Goal: Book appointment/travel/reservation

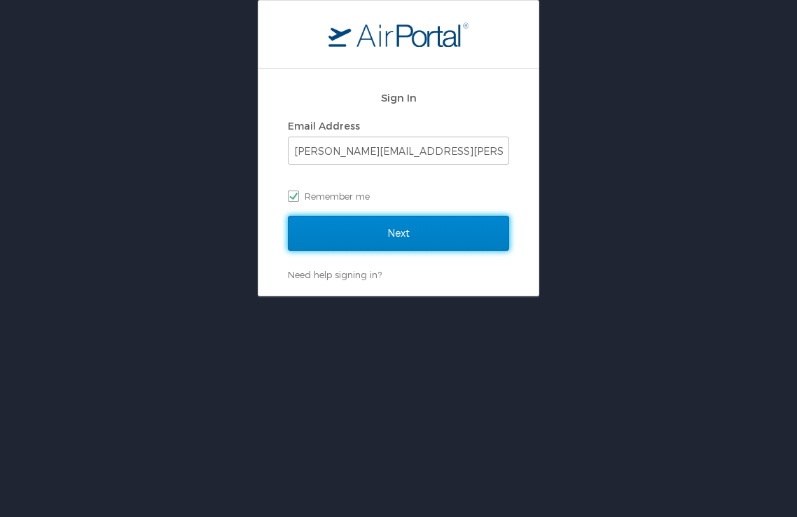
click at [358, 228] on input "Next" at bounding box center [398, 233] width 221 height 35
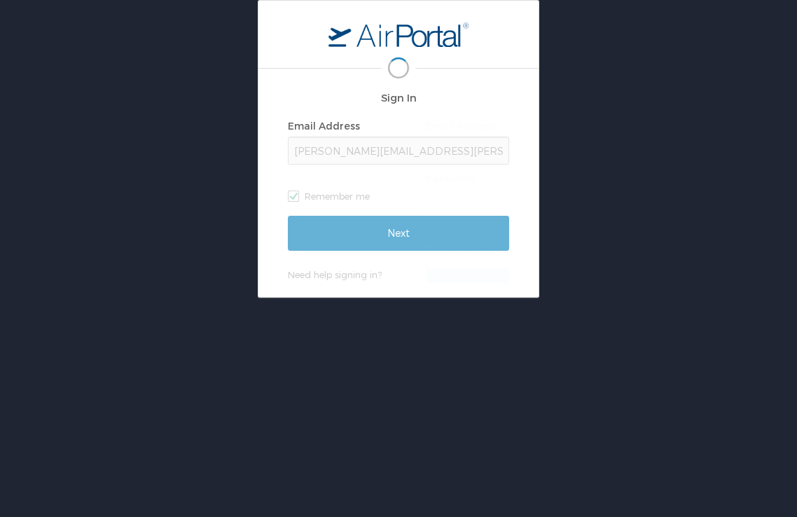
scroll to position [0, 2]
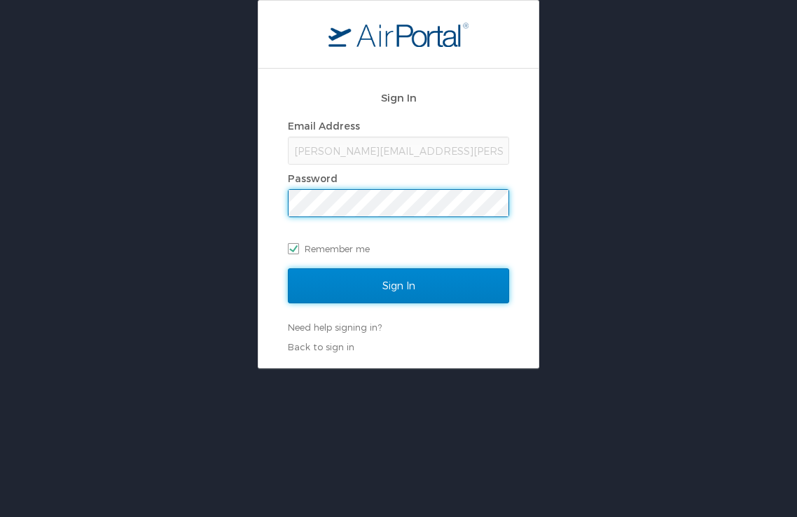
click at [371, 279] on input "Sign In" at bounding box center [398, 285] width 221 height 35
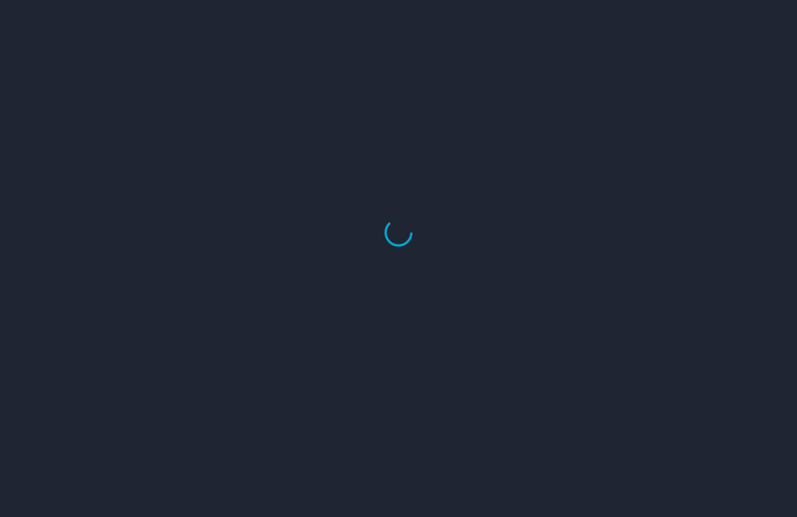
select select "US"
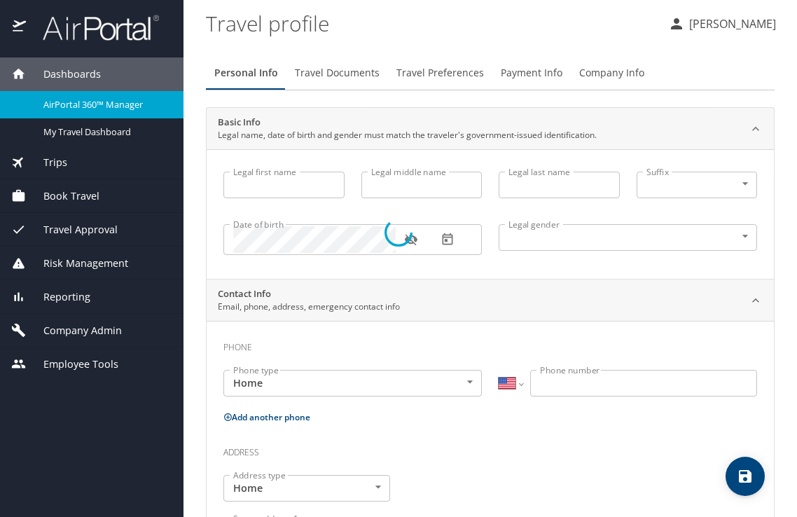
type input "[PERSON_NAME]"
type input "Cook"
type input "Undisclosed"
type input "[PERSON_NAME]"
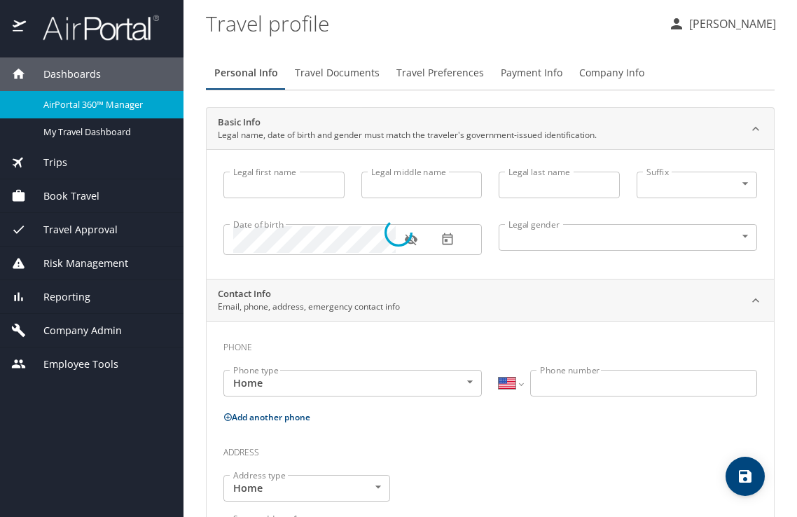
type input "Cook"
type input "[PHONE_NUMBER]"
type input "[PERSON_NAME][EMAIL_ADDRESS][DOMAIN_NAME]"
select select "US"
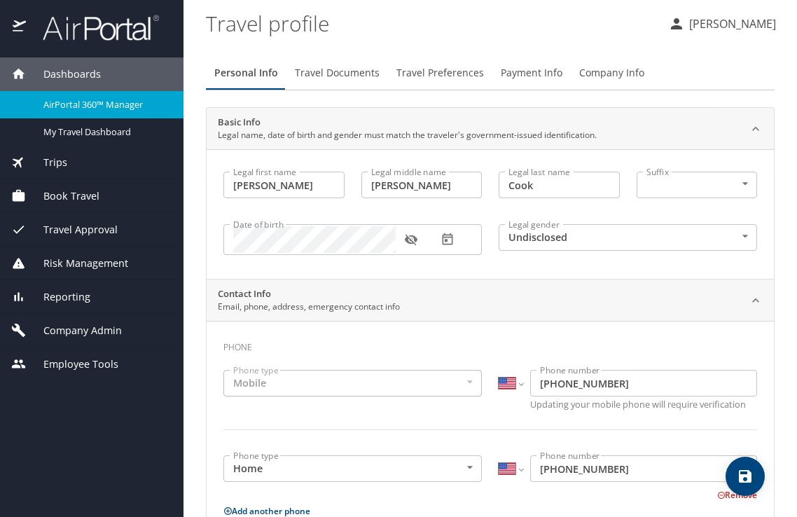
click at [46, 194] on span "Book Travel" at bounding box center [63, 195] width 74 height 15
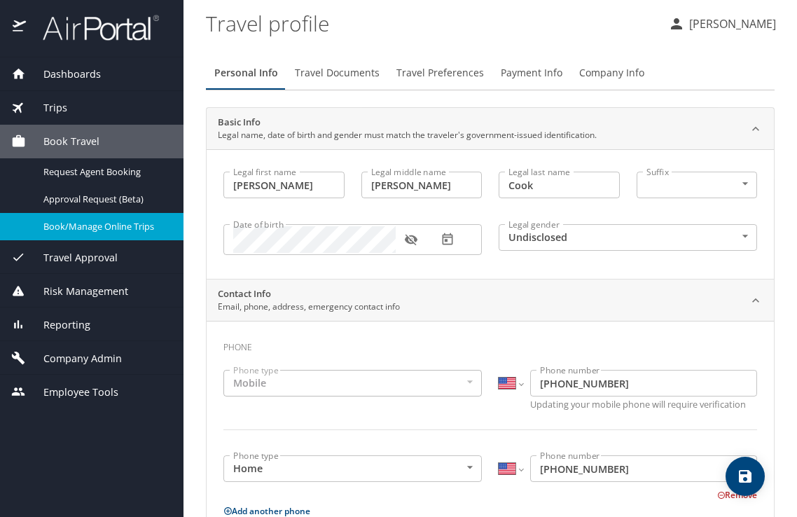
click at [72, 234] on div "Book/Manage Online Trips" at bounding box center [91, 226] width 161 height 16
